Goal: Task Accomplishment & Management: Use online tool/utility

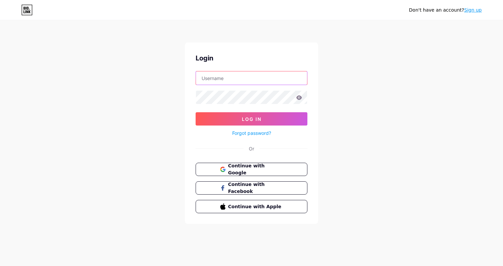
paste input "[EMAIL_ADDRESS][DOMAIN_NAME]"
type input "[EMAIL_ADDRESS][DOMAIN_NAME]"
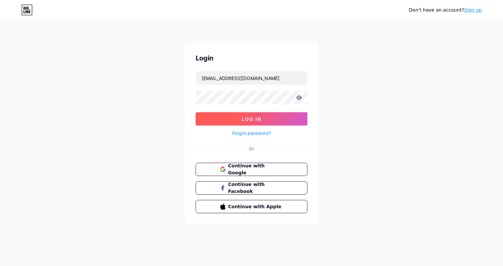
click at [260, 117] on span "Log In" at bounding box center [252, 119] width 20 height 6
click at [251, 115] on button "Log In" at bounding box center [251, 118] width 112 height 13
click at [299, 95] on icon at bounding box center [299, 97] width 6 height 5
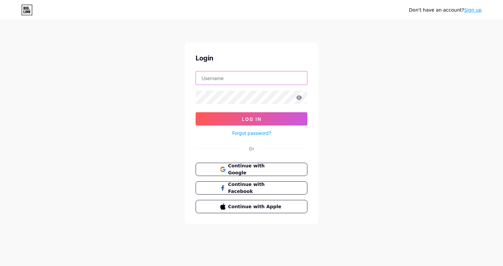
type input "[EMAIL_ADDRESS][DOMAIN_NAME]"
click at [251, 119] on button "Log In" at bounding box center [251, 118] width 112 height 13
type input "[EMAIL_ADDRESS][DOMAIN_NAME]"
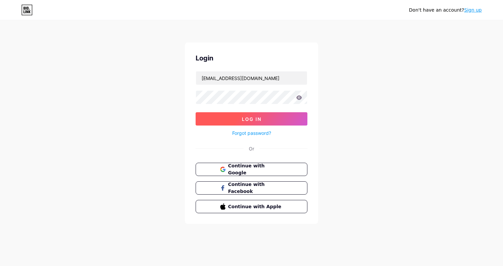
click at [242, 116] on button "Log In" at bounding box center [251, 118] width 112 height 13
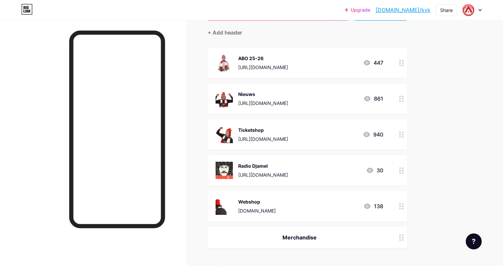
scroll to position [58, 0]
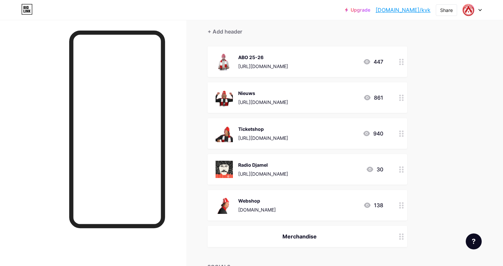
click at [288, 173] on div "https://open.spotify.com/episode/0UqHAoyLSURaqaT3Jy9aaZ?si=e39e283b27564864" at bounding box center [263, 174] width 50 height 7
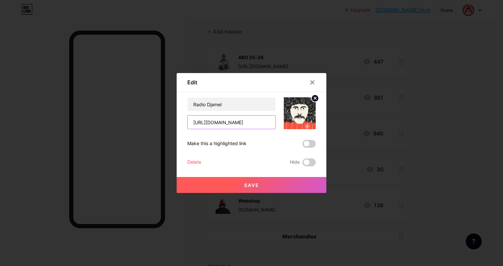
drag, startPoint x: 192, startPoint y: 122, endPoint x: 282, endPoint y: 121, distance: 89.4
click at [282, 121] on div "Radio Djamel https://open.spotify.com/episode/0UqHAoyLSURaqaT3Jy9aaZ?si=e39e283…" at bounding box center [251, 113] width 128 height 32
click at [214, 125] on input "text" at bounding box center [231, 122] width 88 height 13
paste input "https://open.spotify.com/episode/1YZjRKNRRUSFoRkYc9aPY5?si=rmAheXovR8mgb94GDdlX…"
type input "https://open.spotify.com/episode/1YZjRKNRRUSFoRkYc9aPY5?si=rmAheXovR8mgb94GDdlX…"
